Goal: Information Seeking & Learning: Compare options

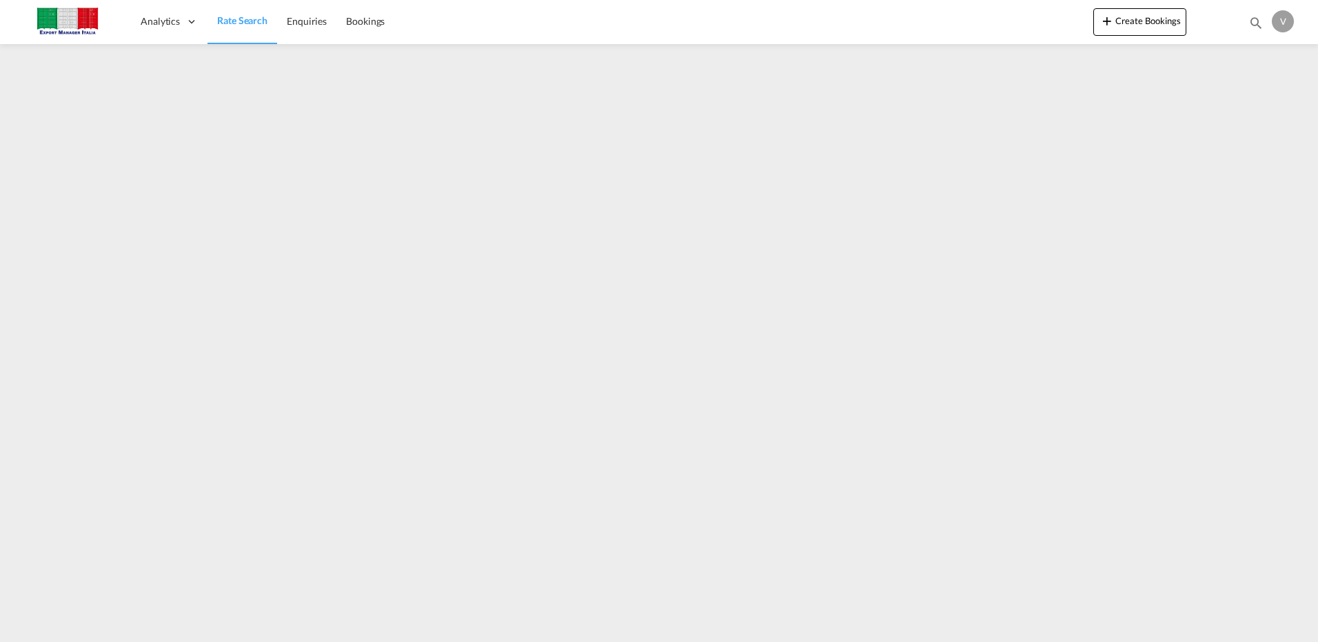
click at [239, 19] on span "Rate Search" at bounding box center [242, 20] width 50 height 12
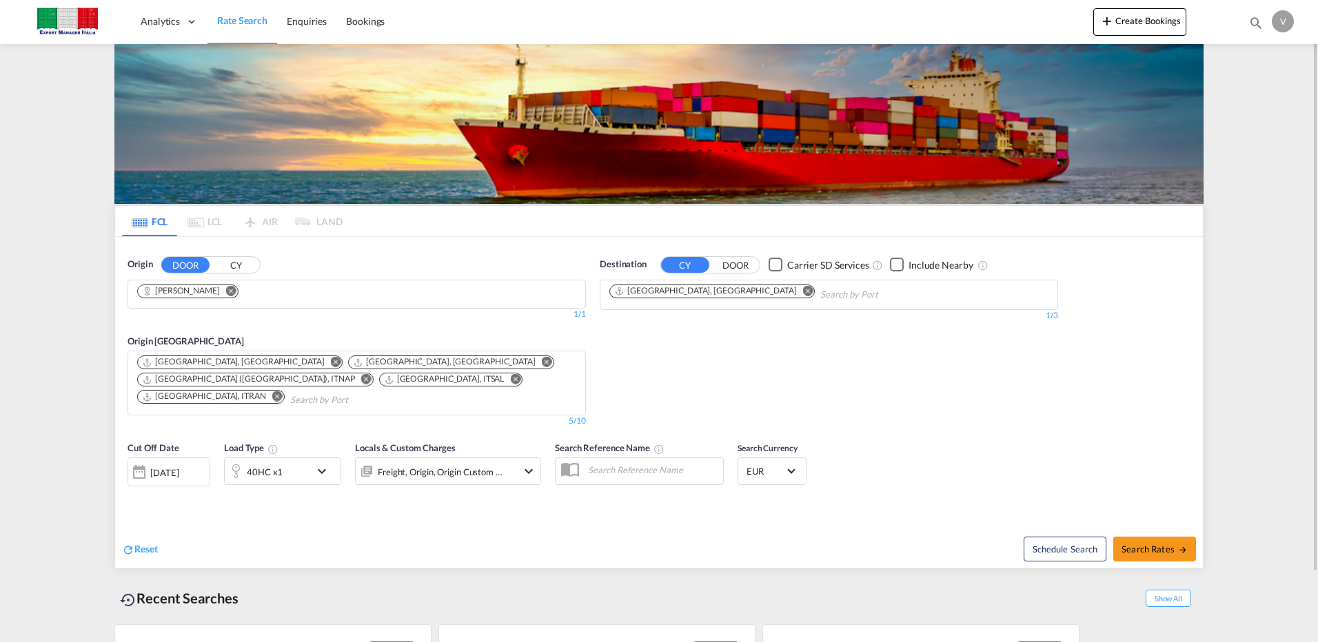
click at [226, 289] on md-icon "Remove" at bounding box center [231, 290] width 10 height 10
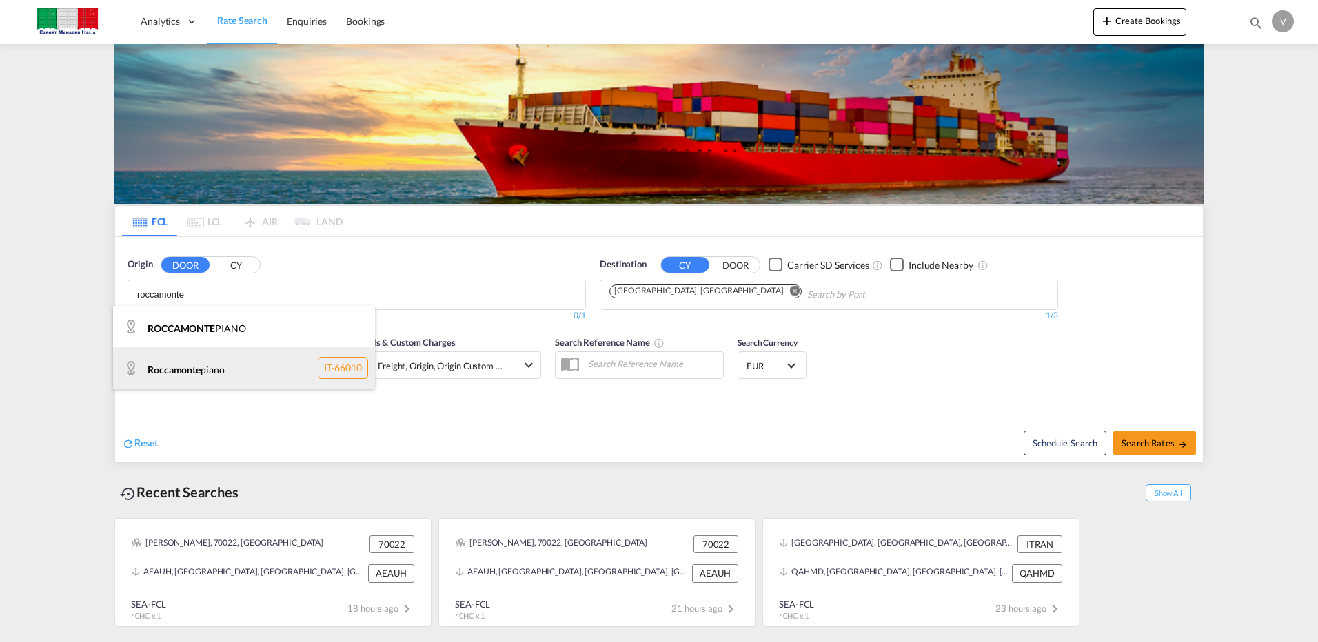
type input "roccamonte"
click at [217, 373] on div "Roccamonte piano IT-66010" at bounding box center [244, 367] width 262 height 41
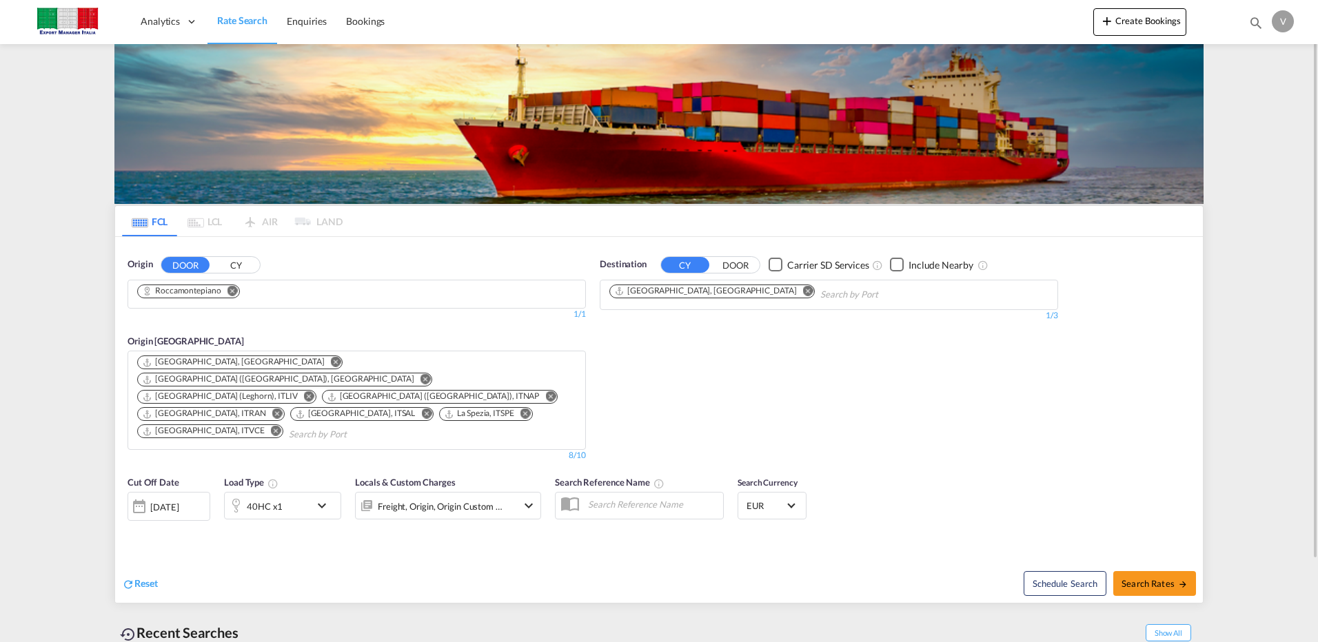
click at [803, 291] on md-icon "Remove" at bounding box center [808, 290] width 10 height 10
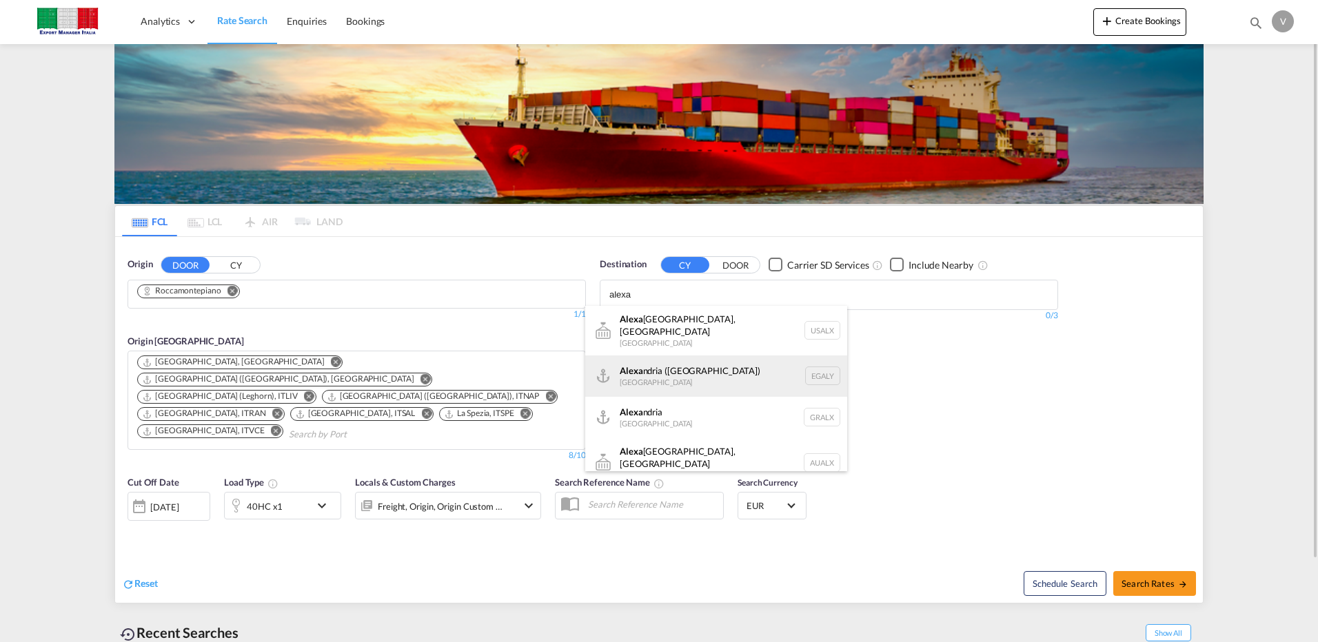
type input "alexa"
click at [673, 358] on div "[PERSON_NAME] ([GEOGRAPHIC_DATA]) [GEOGRAPHIC_DATA] EGALY" at bounding box center [716, 376] width 262 height 41
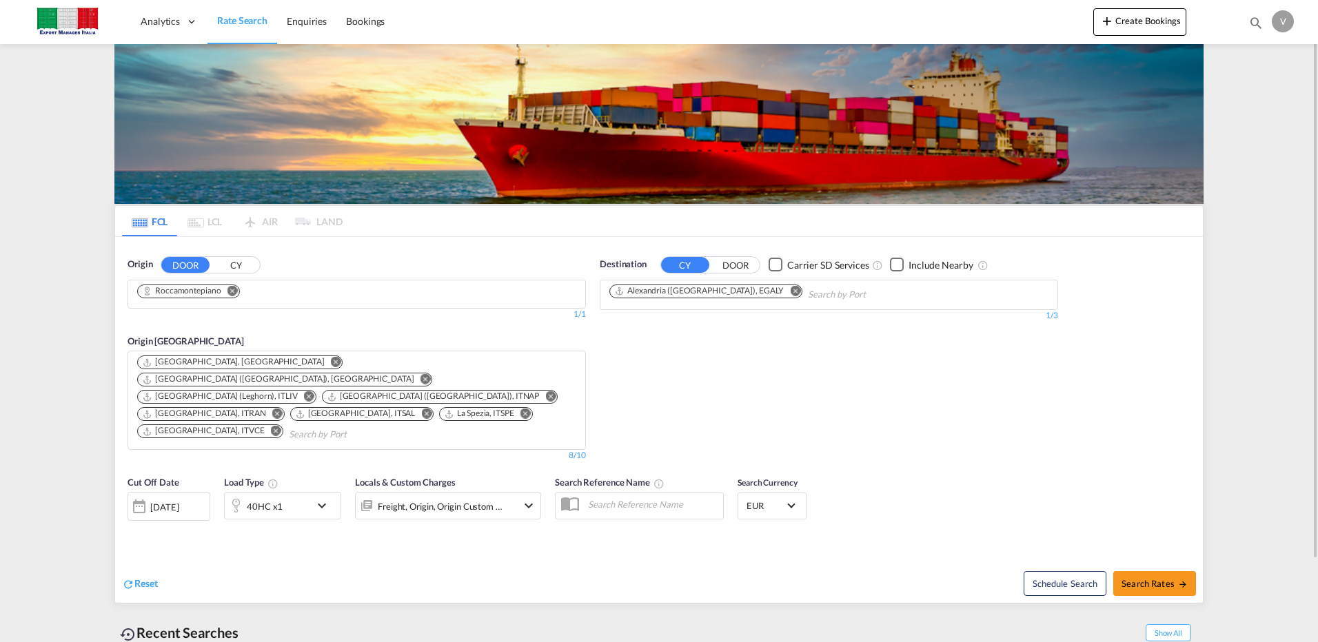
click at [420, 374] on md-icon "Remove" at bounding box center [425, 379] width 10 height 10
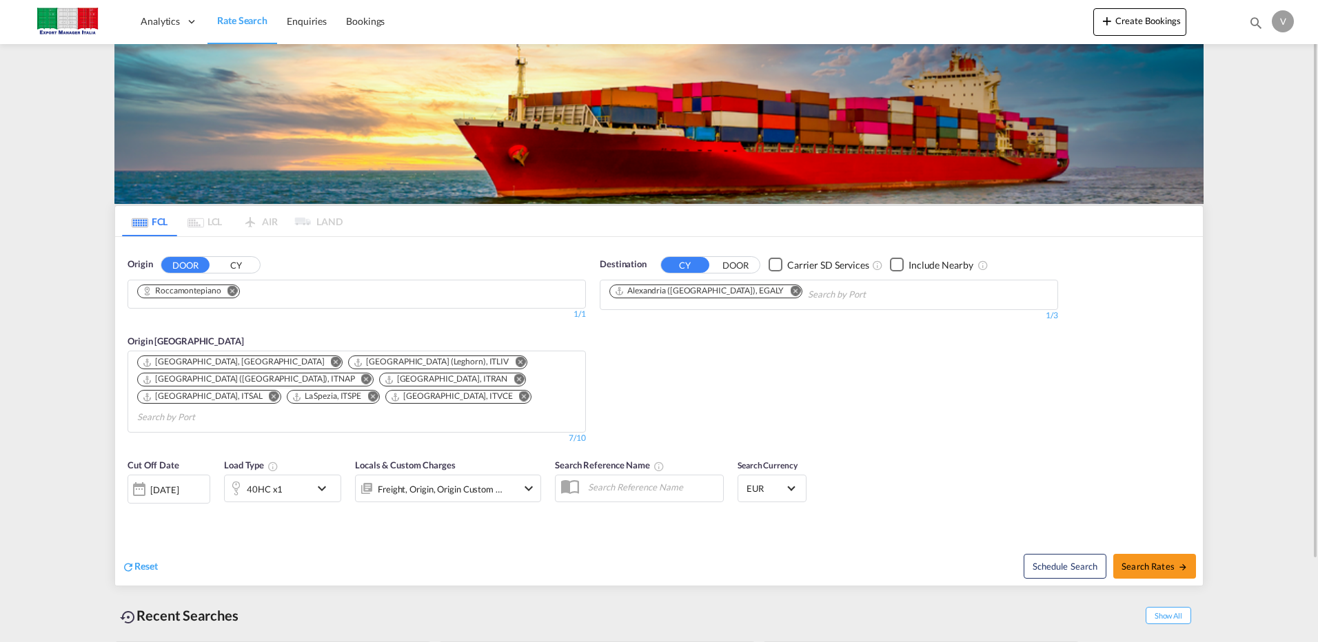
click at [520, 391] on md-icon "Remove" at bounding box center [524, 396] width 10 height 10
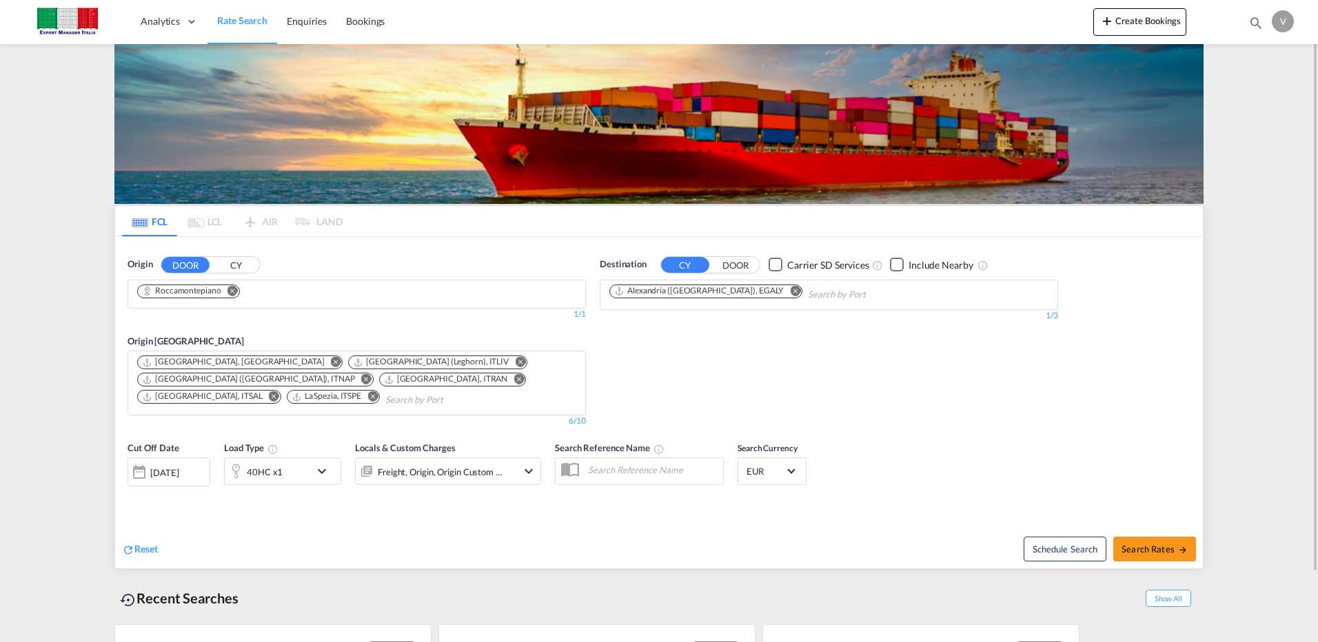
click at [513, 378] on md-icon "Remove" at bounding box center [518, 379] width 10 height 10
click at [371, 374] on md-icon "Remove" at bounding box center [366, 379] width 10 height 10
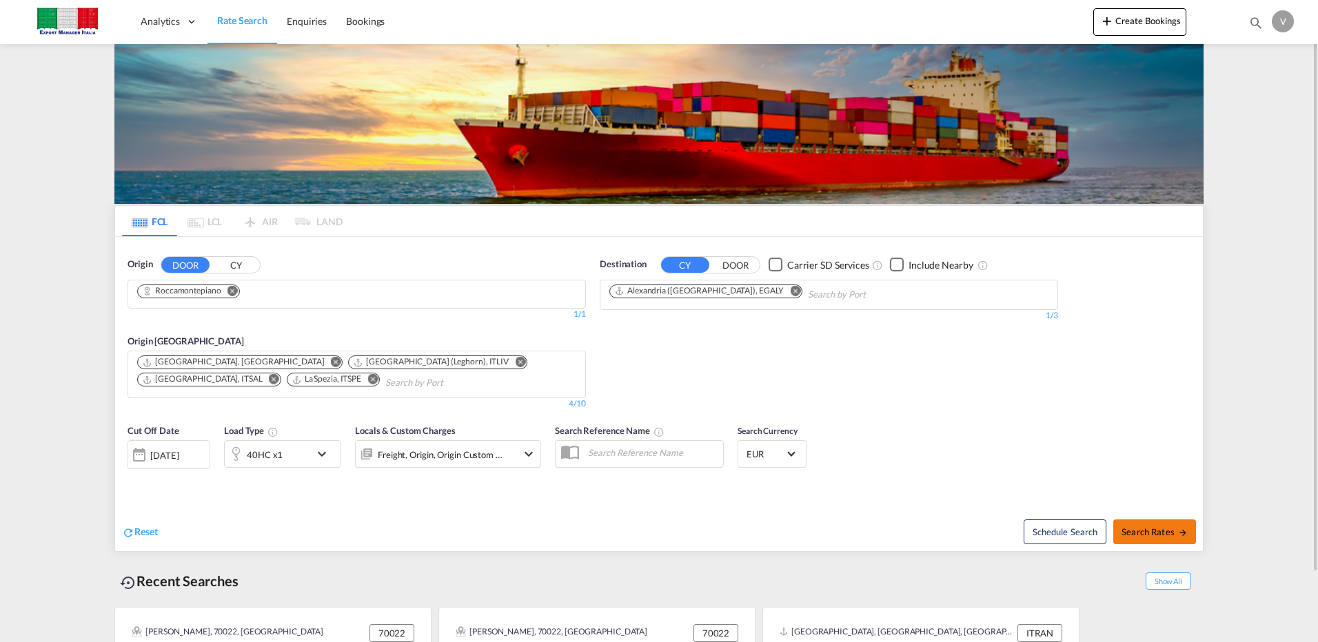
click at [1153, 528] on span "Search Rates" at bounding box center [1154, 532] width 66 height 11
type input "Roccamontepiano to EGALY / [DATE]"
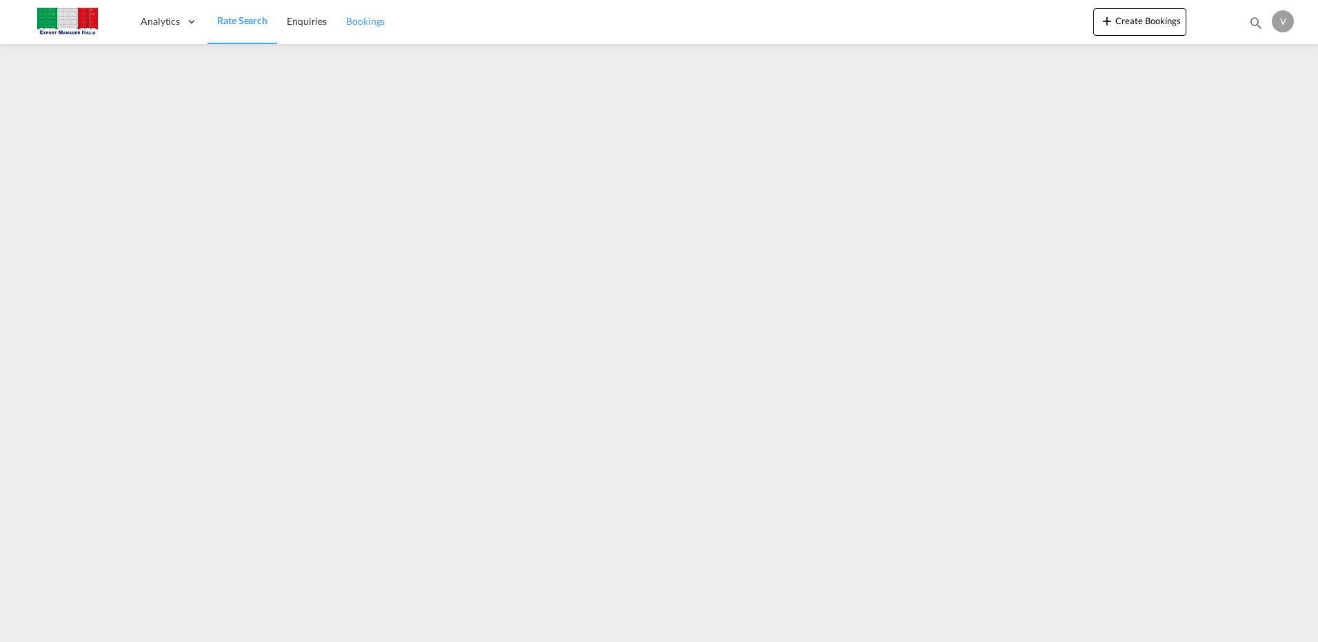
drag, startPoint x: 220, startPoint y: 19, endPoint x: 382, endPoint y: 43, distance: 163.9
click at [220, 19] on span "Rate Search" at bounding box center [242, 20] width 50 height 12
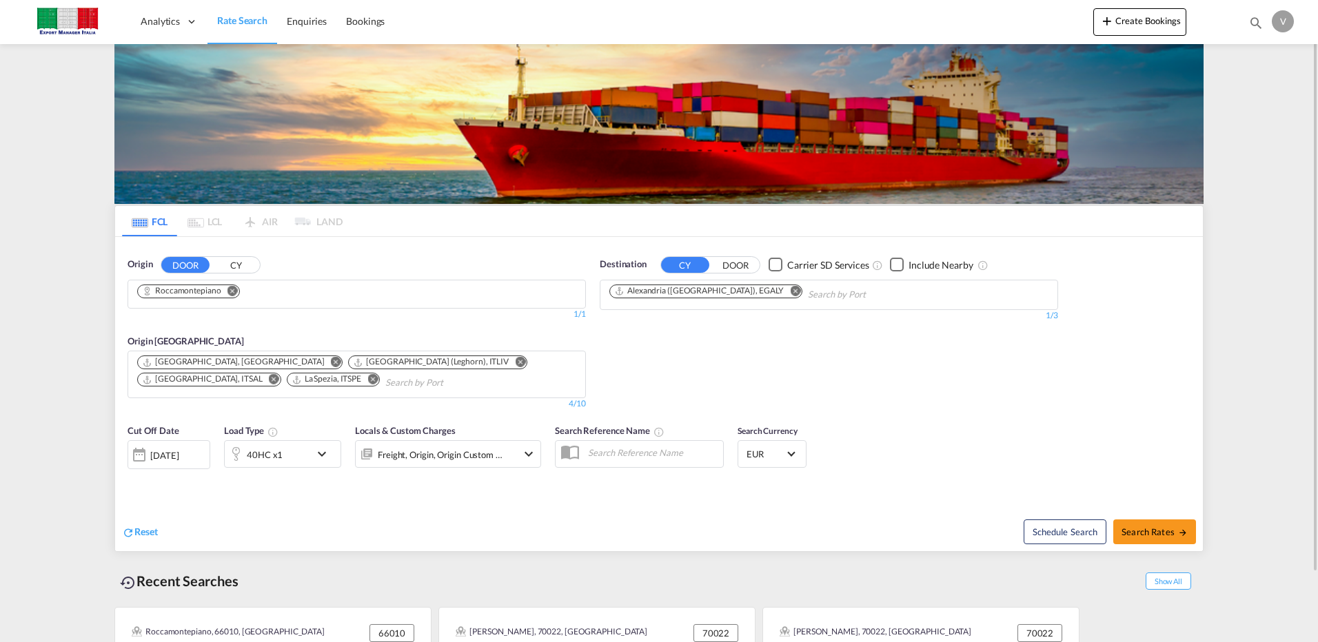
click at [328, 456] on md-icon "icon-chevron-down" at bounding box center [325, 454] width 23 height 17
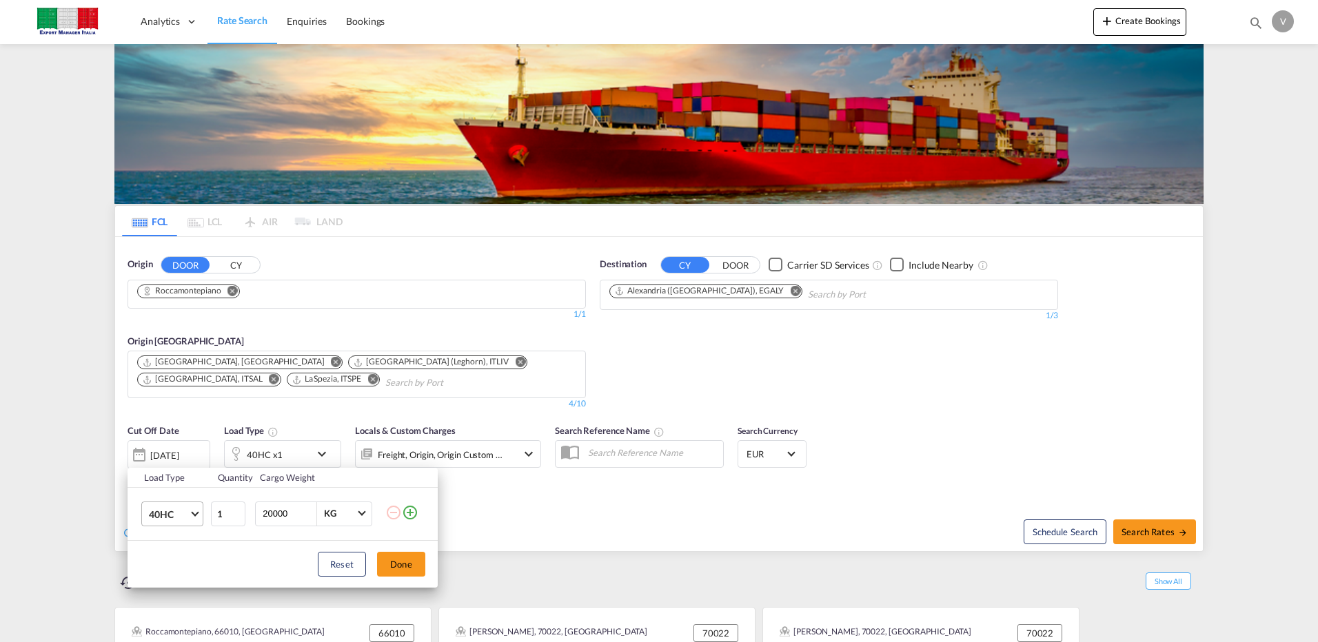
click at [193, 511] on span "Choose: \a40HC" at bounding box center [195, 513] width 8 height 8
click at [168, 447] on div "20GP" at bounding box center [161, 448] width 24 height 14
click at [399, 559] on button "Done" at bounding box center [401, 564] width 48 height 25
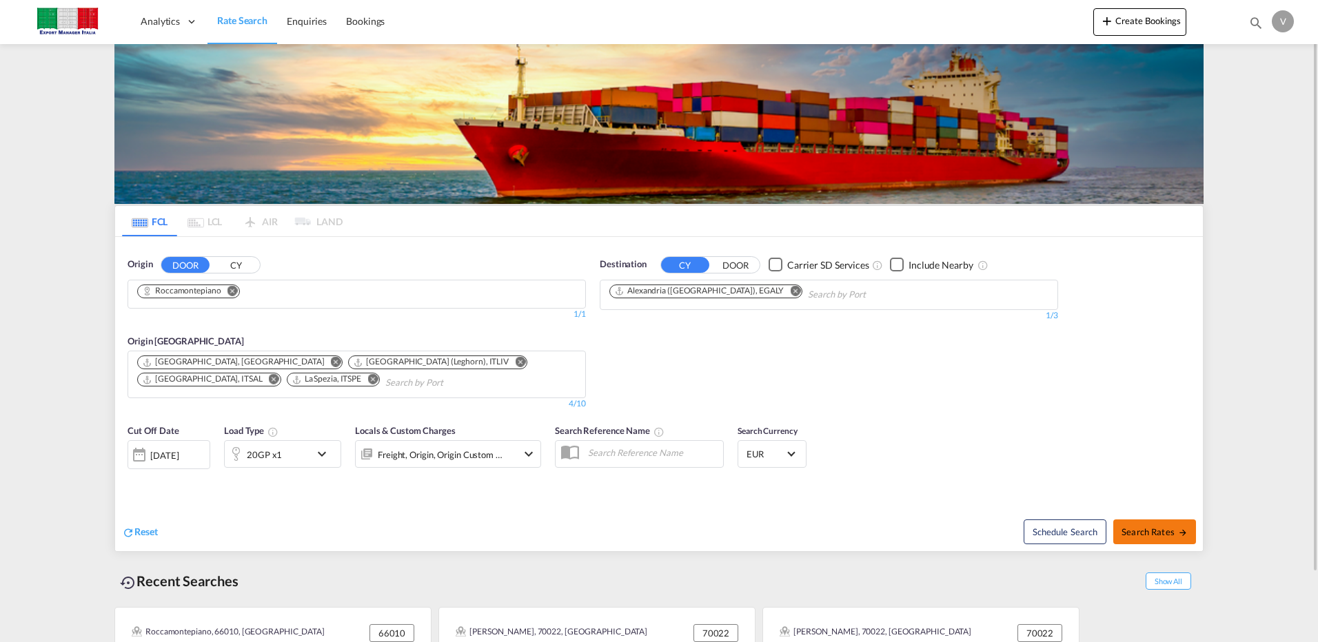
click at [1163, 530] on span "Search Rates" at bounding box center [1154, 532] width 66 height 11
type input "Roccamontepiano to EGALY / [DATE]"
